Goal: Find specific page/section: Find specific page/section

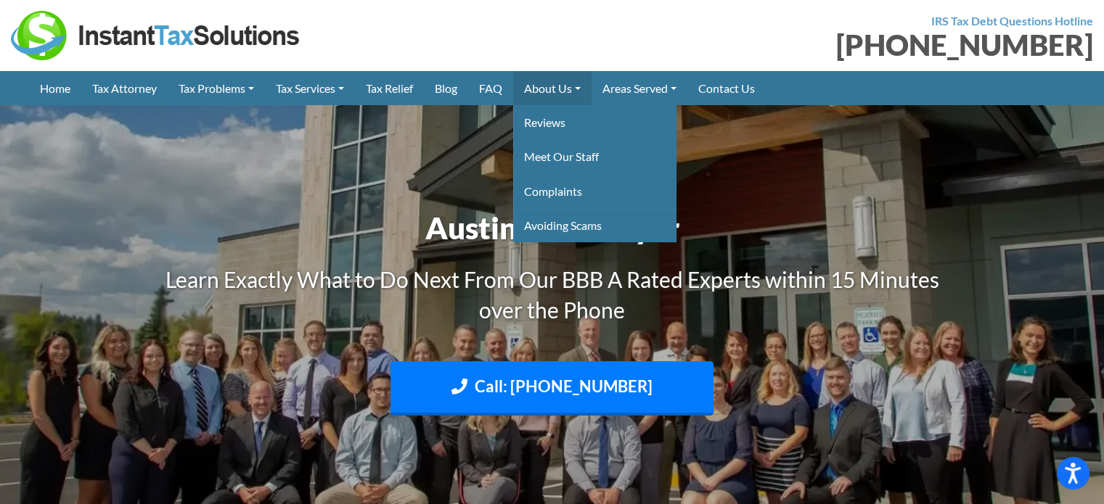
click at [568, 86] on link "About Us" at bounding box center [552, 88] width 78 height 34
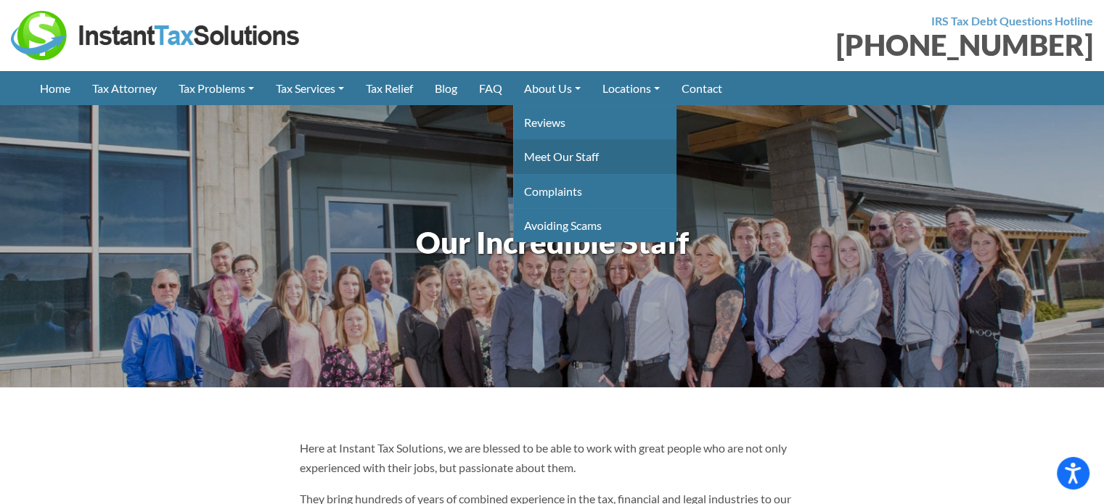
click at [566, 152] on link "Meet Our Staff" at bounding box center [594, 156] width 163 height 34
